Goal: Obtain resource: Download file/media

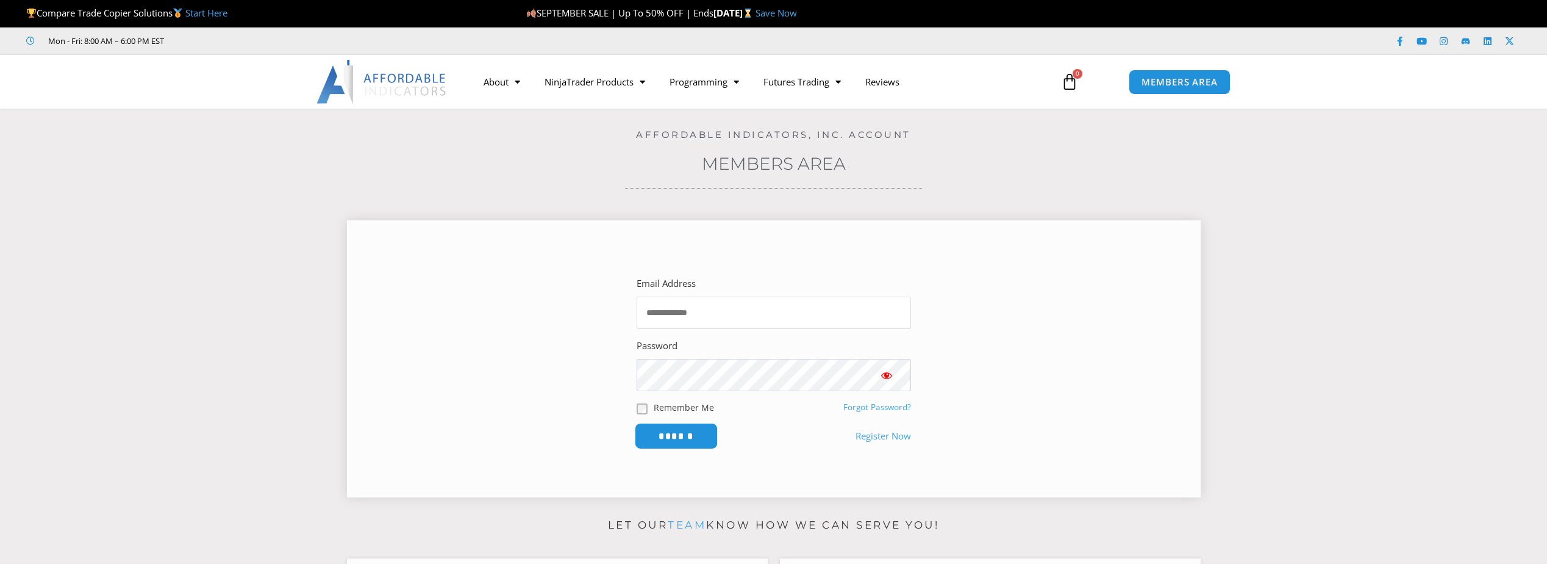
type input "**********"
click at [690, 440] on input "******" at bounding box center [676, 436] width 84 height 26
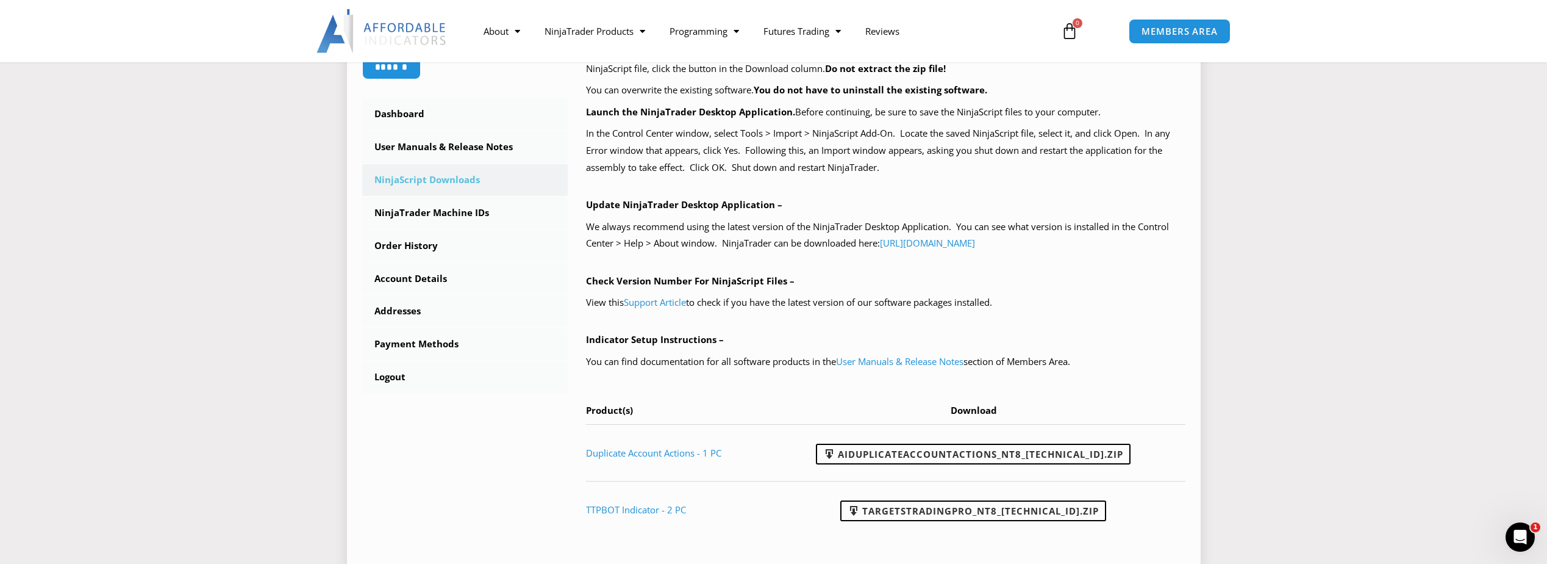
scroll to position [305, 0]
click at [964, 247] on link "[URL][DOMAIN_NAME]" at bounding box center [927, 246] width 95 height 12
